Goal: Information Seeking & Learning: Learn about a topic

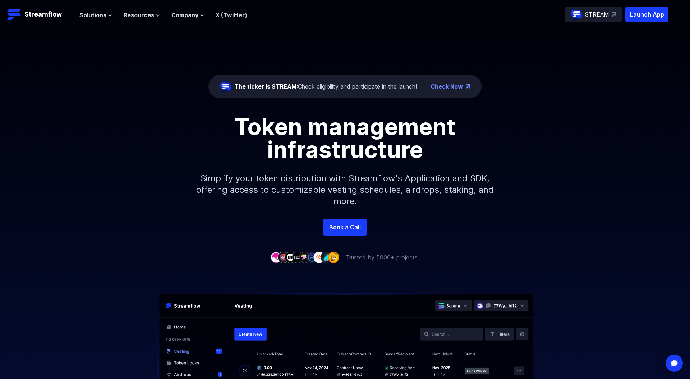
click at [97, 13] on span "Solutions" at bounding box center [92, 15] width 27 height 9
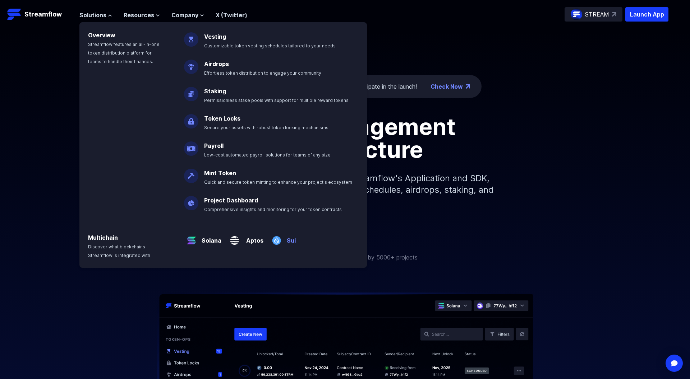
click at [289, 240] on p "Sui" at bounding box center [290, 238] width 12 height 14
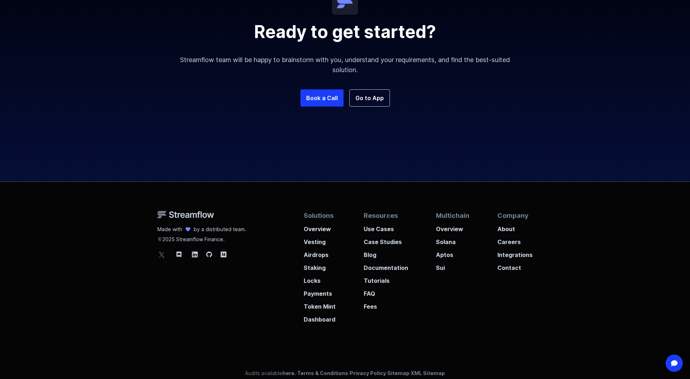
scroll to position [1232, 0]
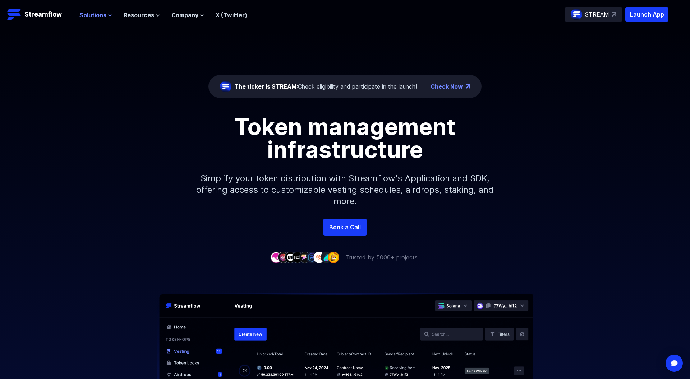
click at [110, 17] on icon at bounding box center [110, 15] width 4 height 4
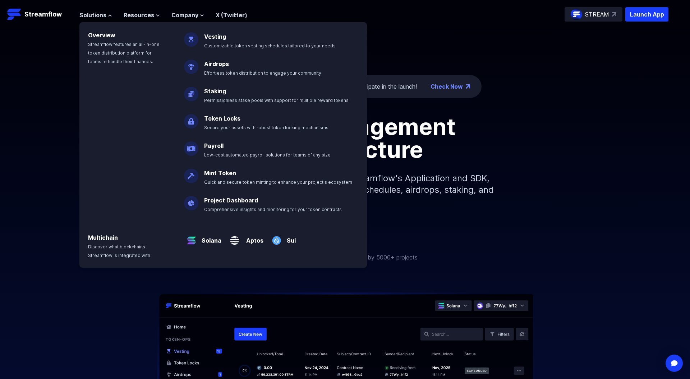
click at [91, 88] on div "Overview Streamflow features an all-in-one token distribution platform for team…" at bounding box center [127, 117] width 96 height 191
